Goal: Task Accomplishment & Management: Manage account settings

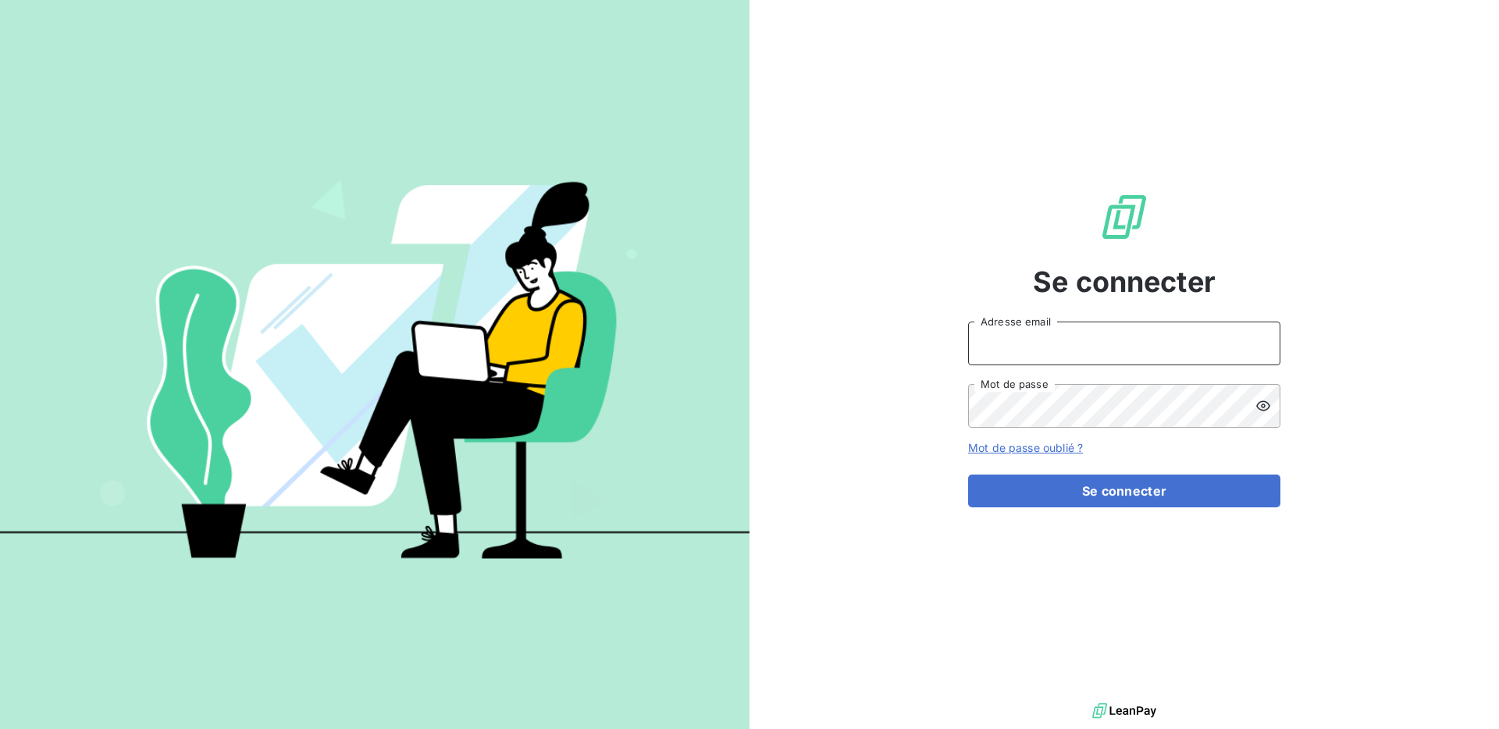
type input "admin@urbacom"
click at [1091, 351] on input "admin@urbacom" at bounding box center [1124, 344] width 312 height 44
click at [968, 475] on button "Se connecter" at bounding box center [1124, 491] width 312 height 33
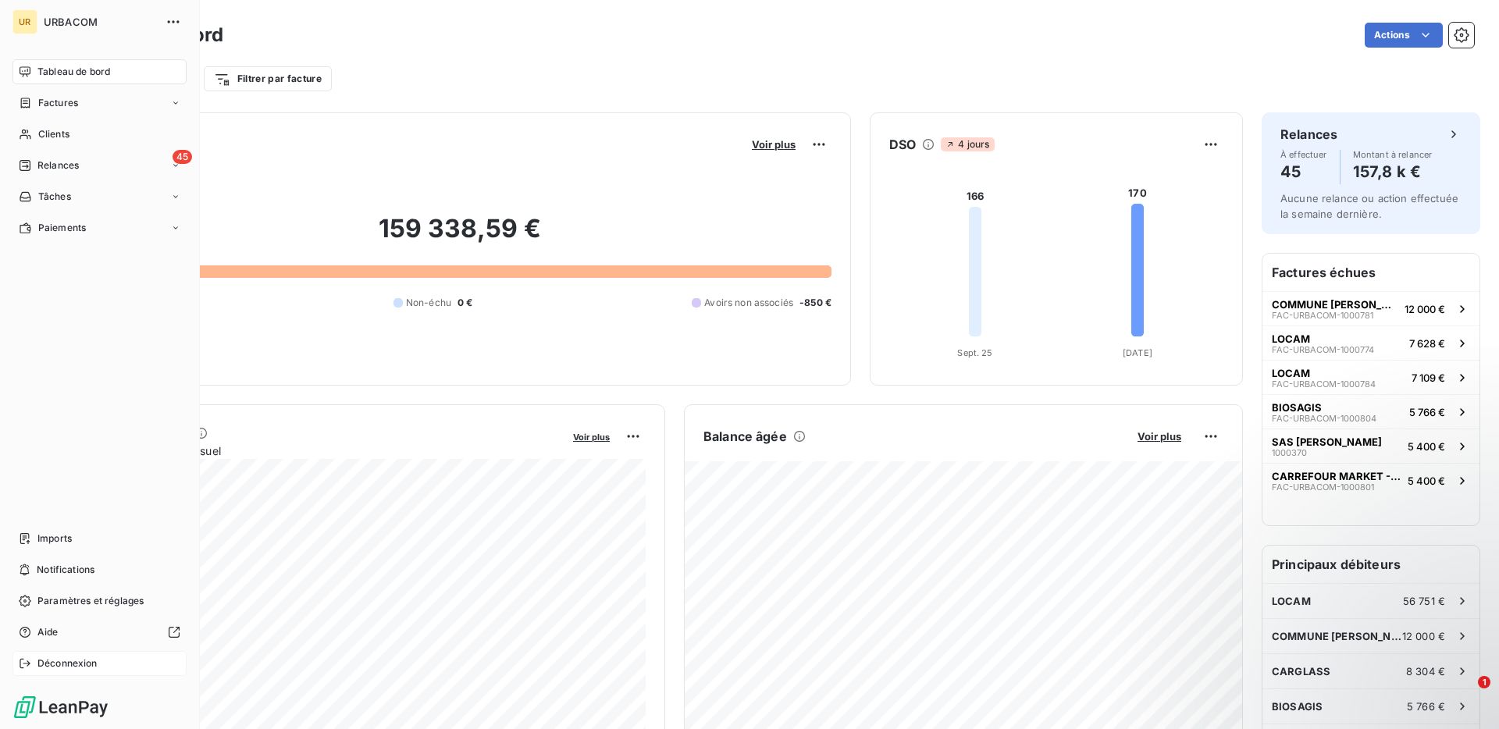
click at [37, 664] on span "Déconnexion" at bounding box center [67, 663] width 60 height 14
